Goal: Navigation & Orientation: Find specific page/section

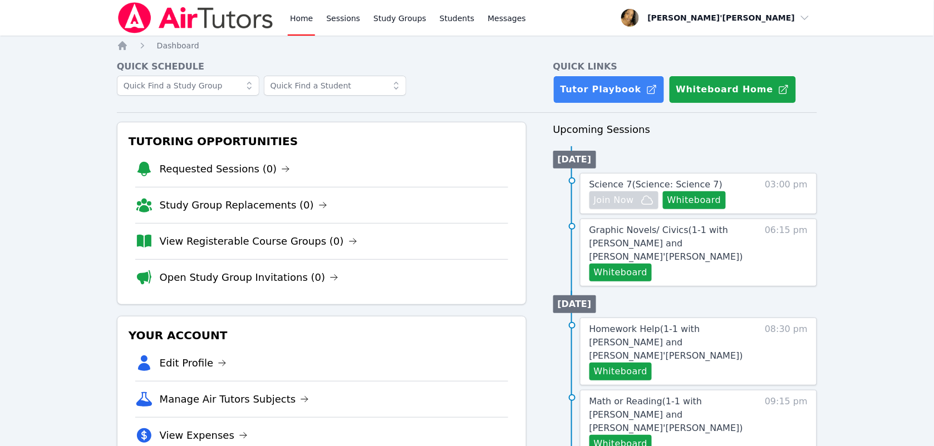
click at [480, 441] on li "View Expenses" at bounding box center [321, 435] width 373 height 36
click at [480, 439] on li "View Expenses" at bounding box center [321, 435] width 373 height 36
